Goal: Navigation & Orientation: Find specific page/section

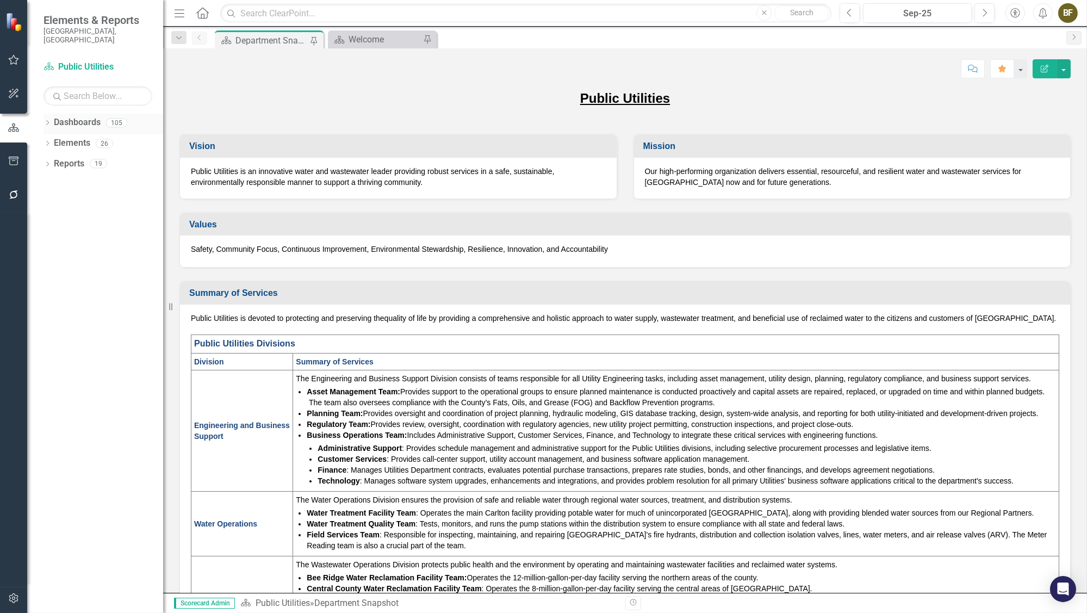
click at [48, 121] on icon "Dropdown" at bounding box center [48, 124] width 8 height 6
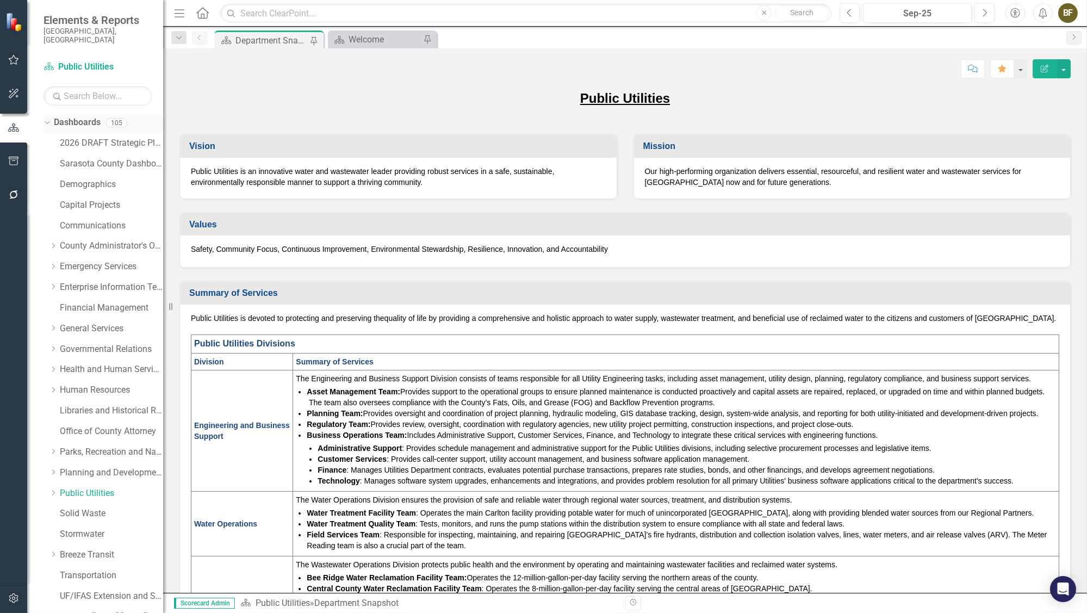
click at [47, 119] on icon "Dropdown" at bounding box center [46, 123] width 6 height 8
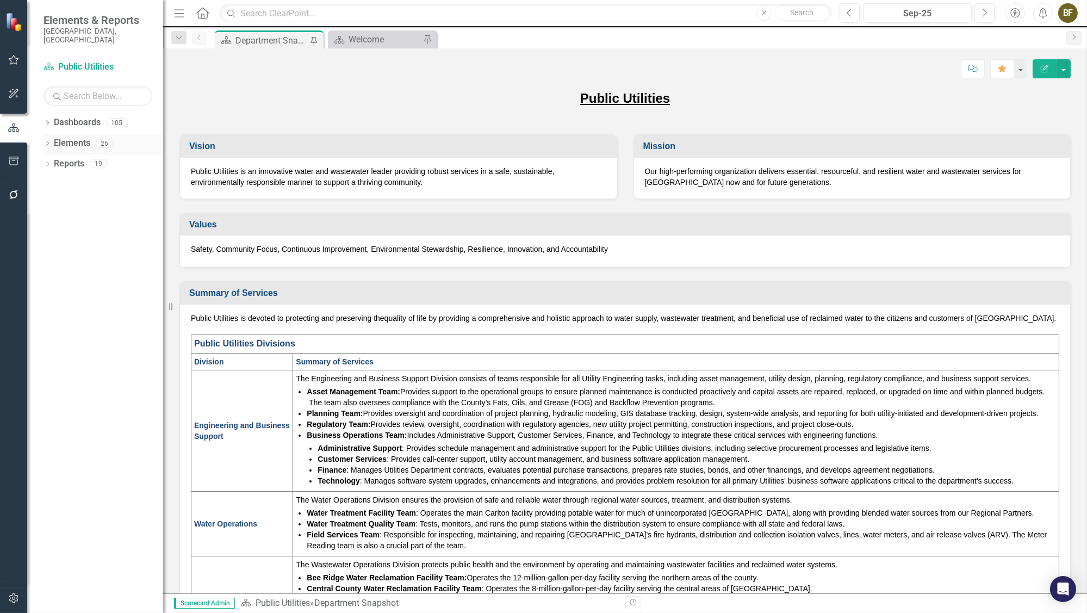
click at [49, 141] on icon "Dropdown" at bounding box center [48, 144] width 8 height 6
click at [87, 199] on link "Measure Measures" at bounding box center [86, 205] width 54 height 13
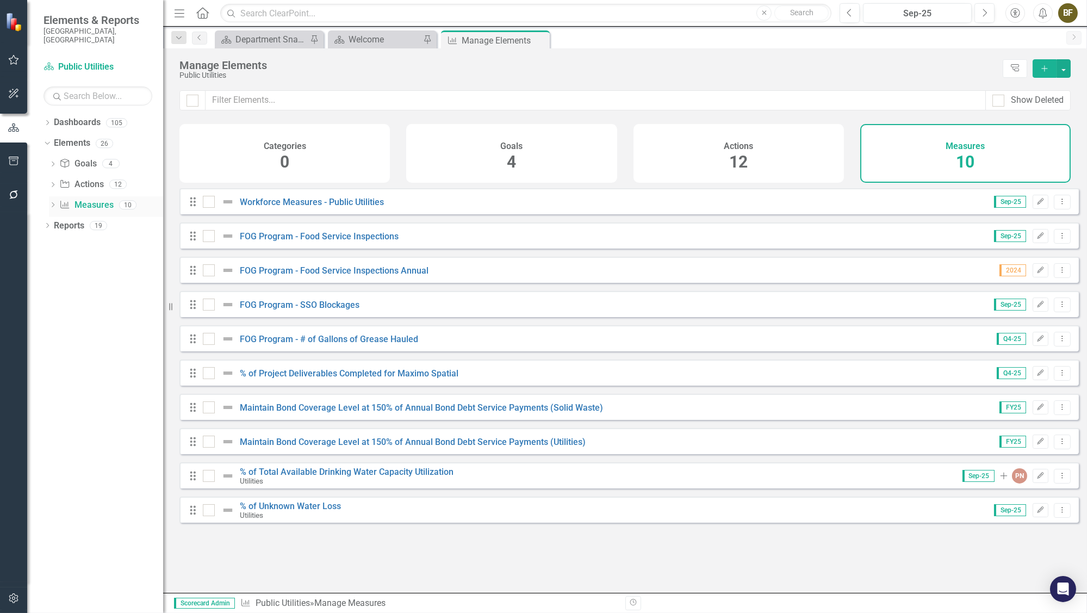
click at [90, 199] on link "Measure Measures" at bounding box center [86, 205] width 54 height 13
click at [49, 121] on icon "Dropdown" at bounding box center [48, 124] width 8 height 6
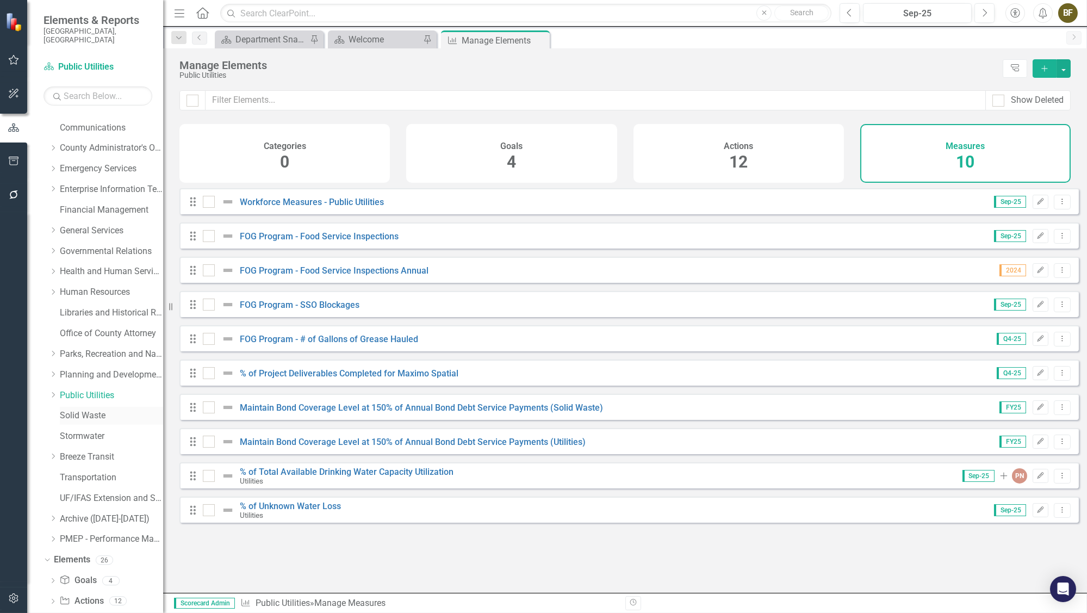
scroll to position [98, 0]
click at [90, 389] on link "Public Utilities" at bounding box center [111, 395] width 103 height 13
